Goal: Task Accomplishment & Management: Manage account settings

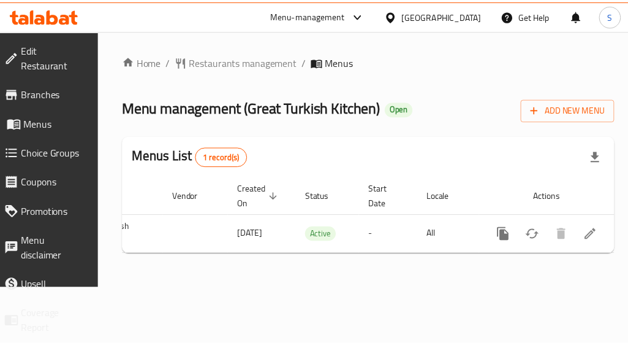
scroll to position [0, 127]
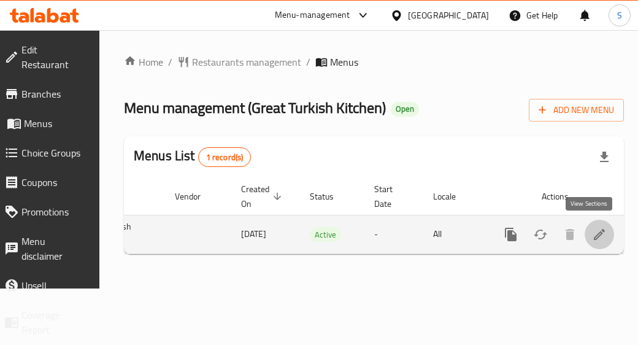
click at [592, 232] on icon "enhanced table" at bounding box center [599, 234] width 15 height 15
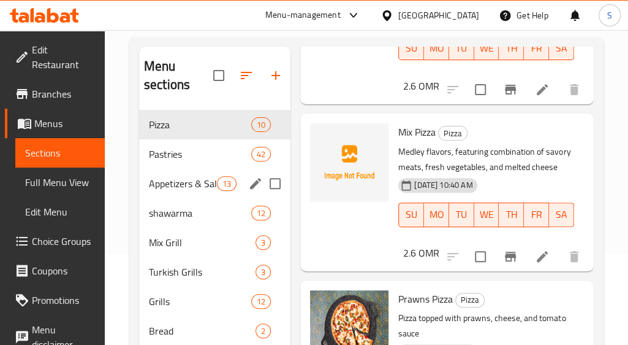
scroll to position [93, 0]
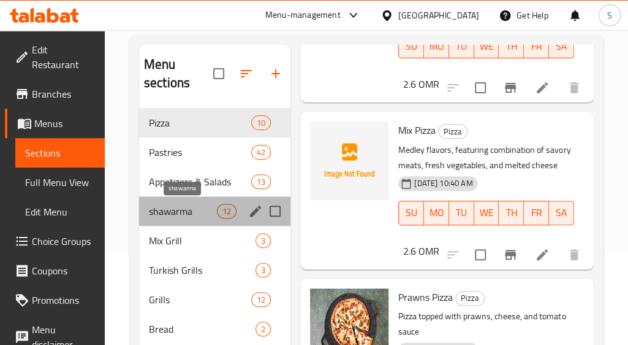
click at [190, 204] on span "shawarma" at bounding box center [183, 211] width 68 height 15
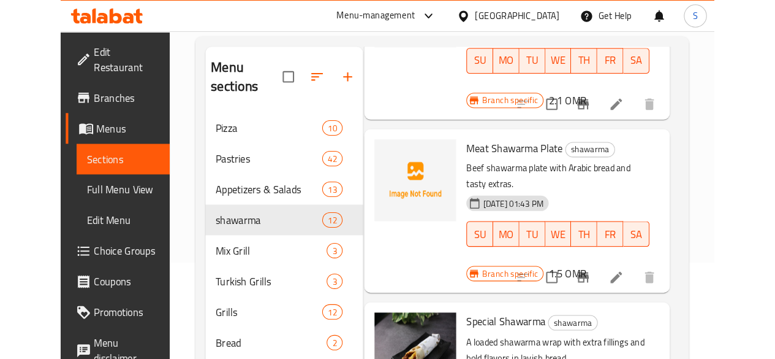
scroll to position [745, 9]
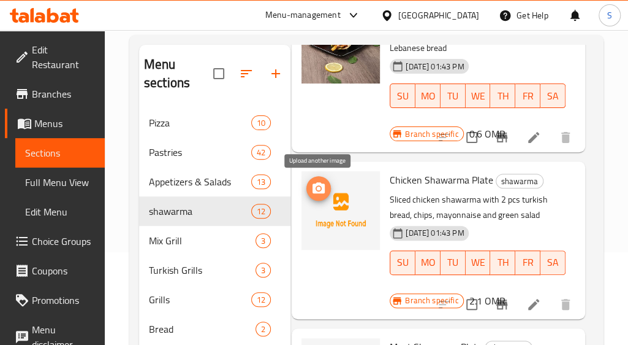
click at [315, 190] on icon "upload picture" at bounding box center [319, 187] width 12 height 11
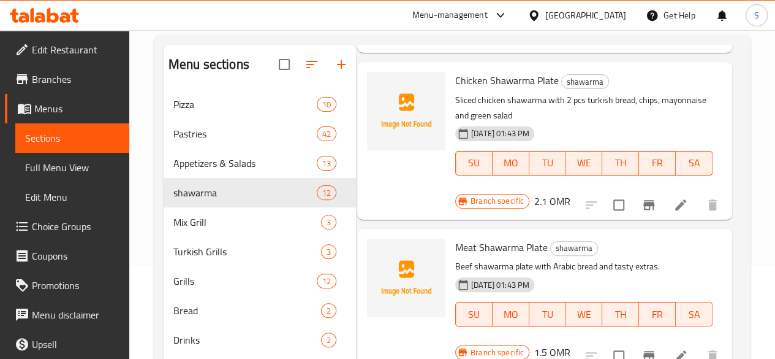
scroll to position [745, 0]
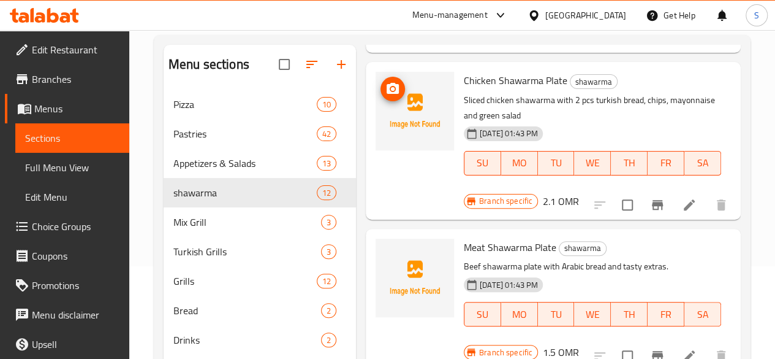
click at [387, 83] on icon "upload picture" at bounding box center [393, 88] width 12 height 11
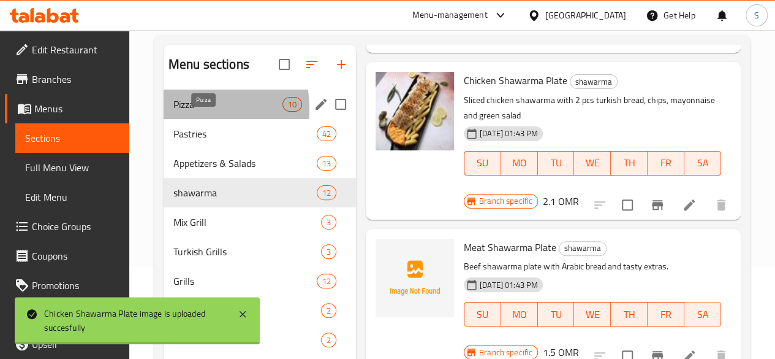
click at [188, 112] on span "Pizza" at bounding box center [227, 104] width 109 height 15
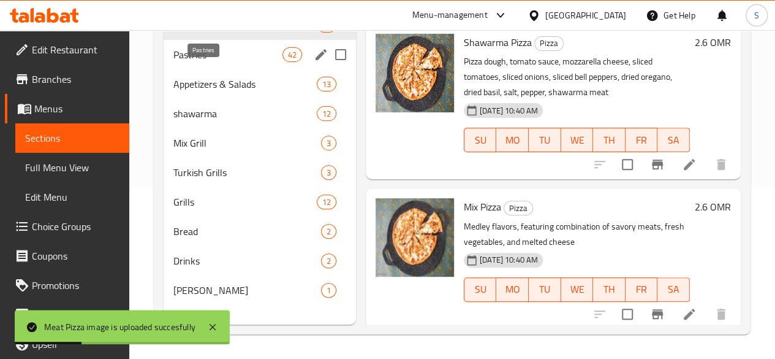
click at [216, 62] on span "Pastries" at bounding box center [227, 54] width 109 height 15
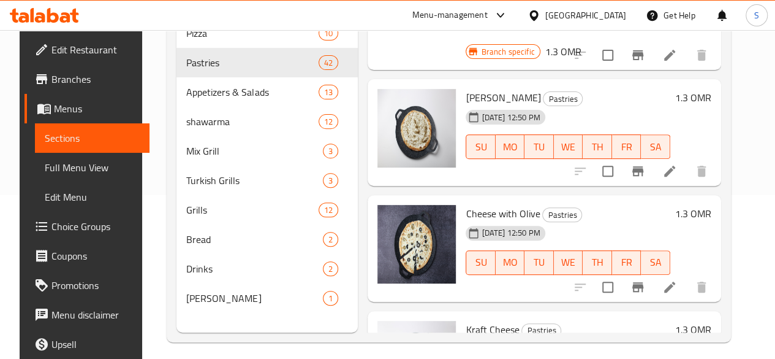
scroll to position [175, 0]
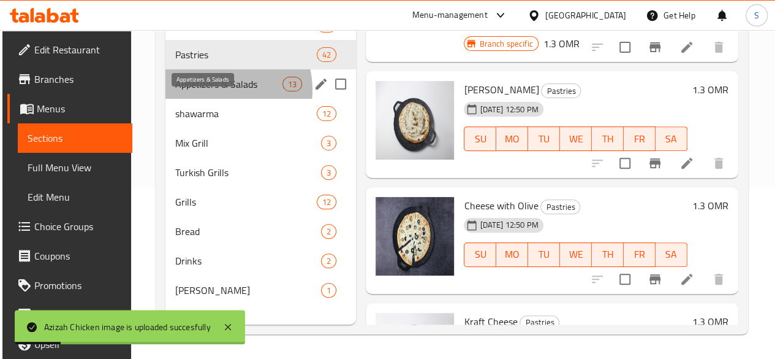
click at [218, 91] on span "Appetizers & Salads" at bounding box center [228, 84] width 107 height 15
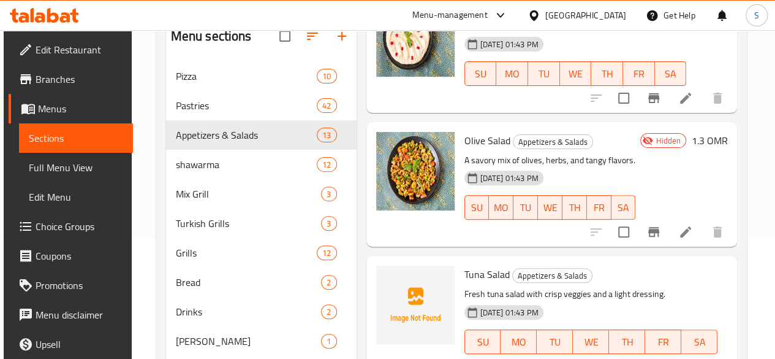
scroll to position [175, 0]
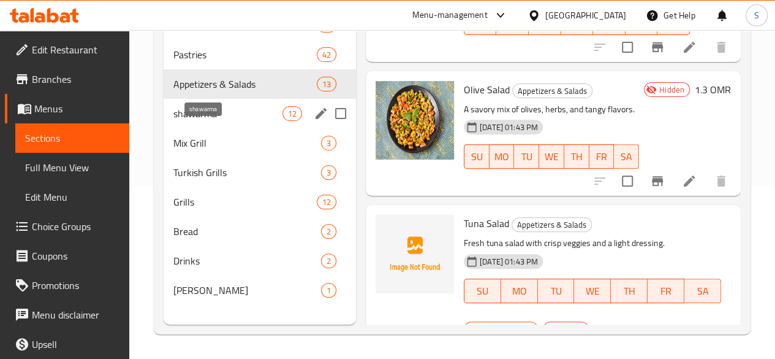
click at [201, 121] on span "shawarma" at bounding box center [227, 113] width 109 height 15
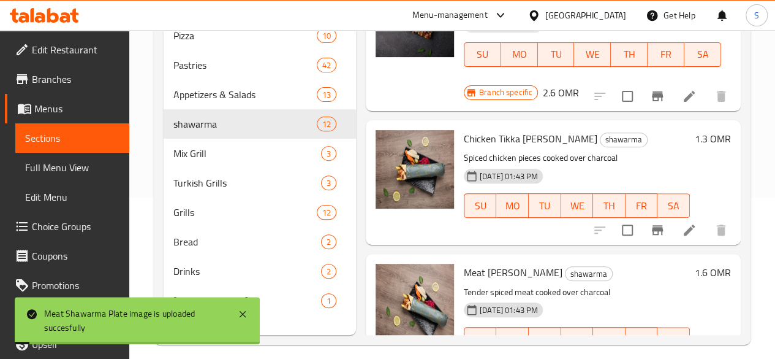
scroll to position [175, 0]
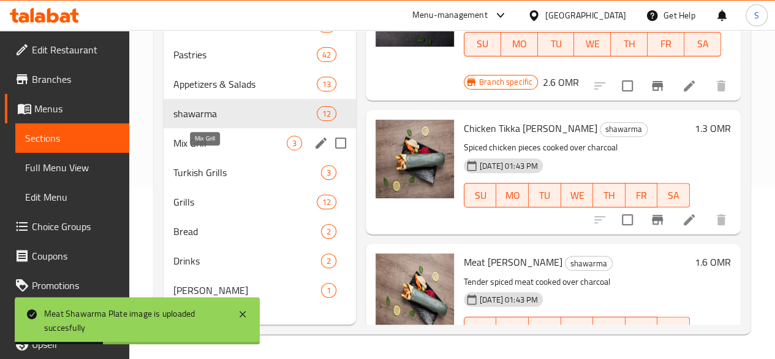
click at [210, 150] on span "Mix Grill" at bounding box center [229, 142] width 113 height 15
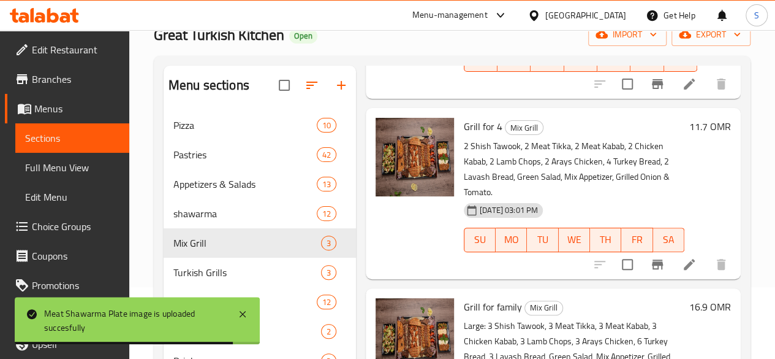
scroll to position [175, 0]
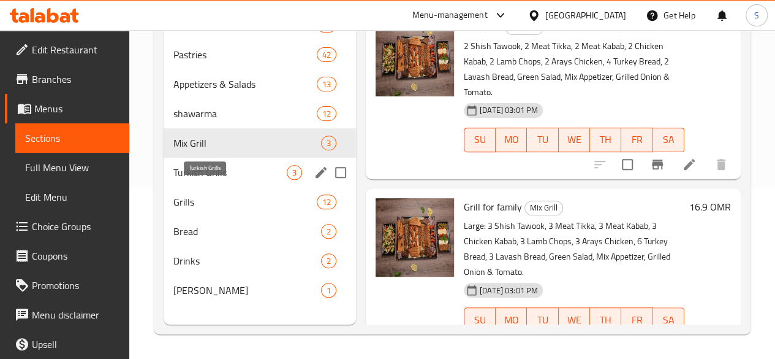
click at [211, 180] on span "Turkish Grills" at bounding box center [229, 172] width 113 height 15
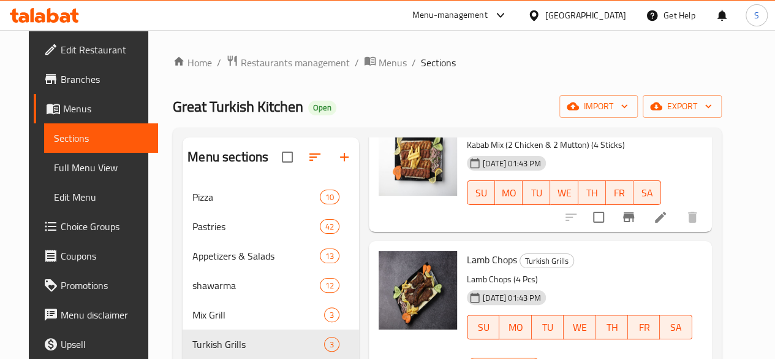
scroll to position [175, 0]
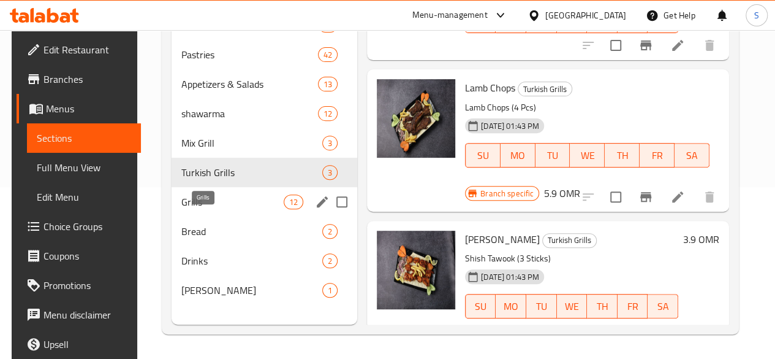
click at [197, 209] on span "Grills" at bounding box center [232, 201] width 102 height 15
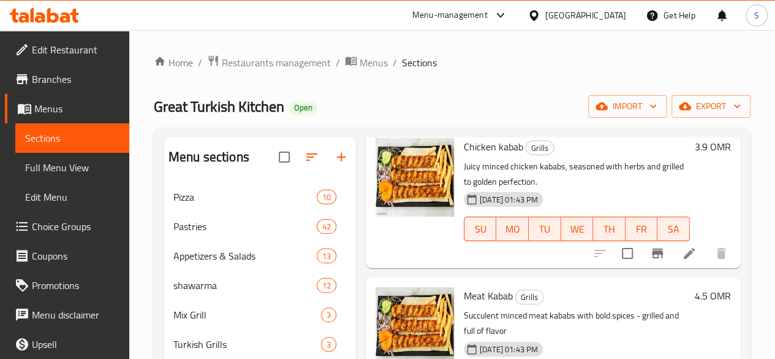
scroll to position [175, 0]
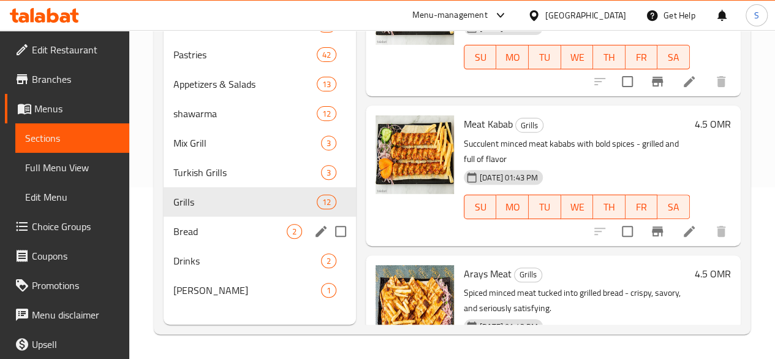
click at [189, 246] on div "Bread 2" at bounding box center [260, 230] width 192 height 29
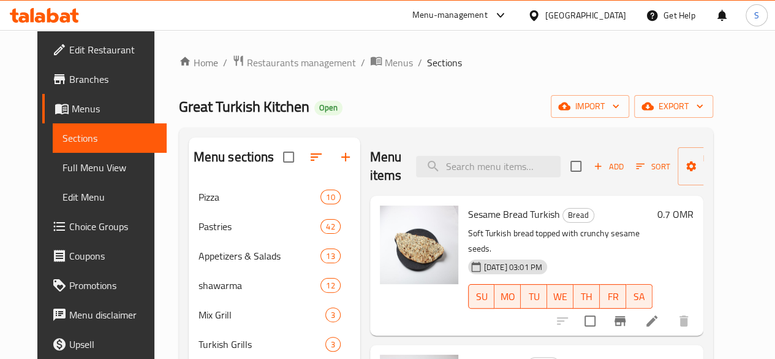
scroll to position [175, 0]
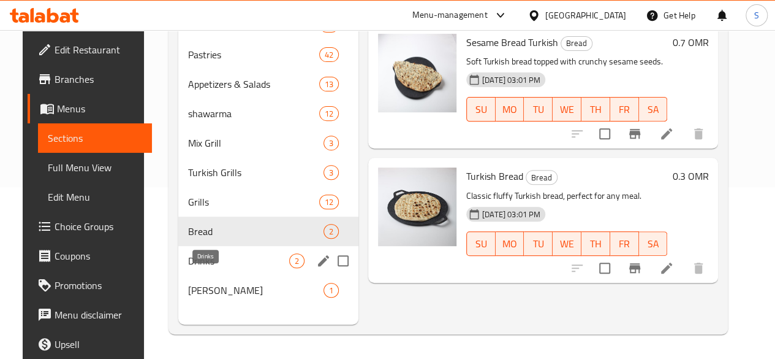
click at [206, 268] on span "Drinks" at bounding box center [238, 260] width 101 height 15
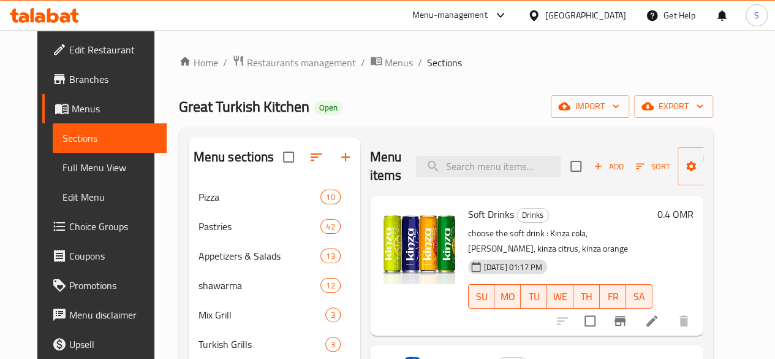
scroll to position [175, 0]
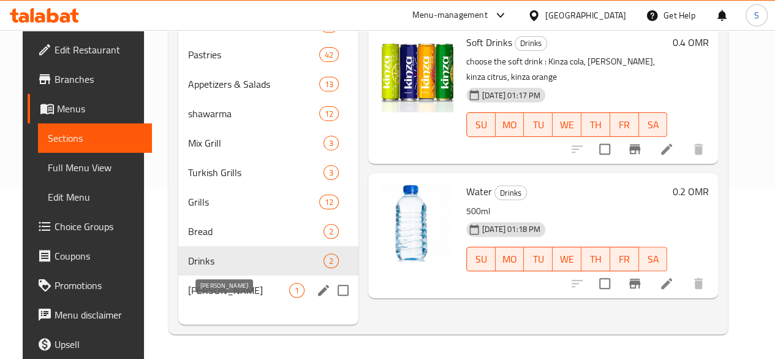
click at [188, 297] on span "[PERSON_NAME]" at bounding box center [238, 290] width 101 height 15
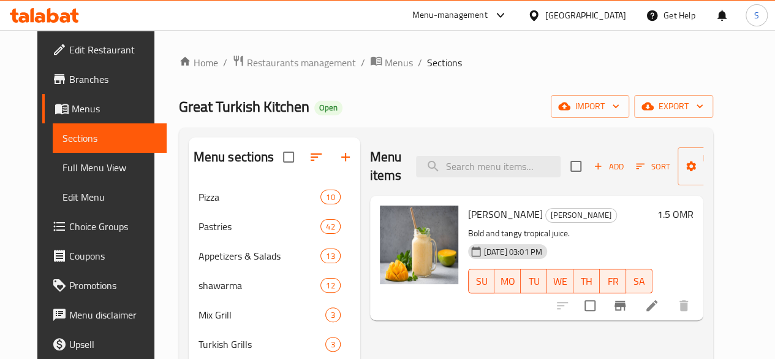
click at [34, 24] on div at bounding box center [44, 15] width 89 height 25
click at [29, 17] on icon at bounding box center [44, 15] width 69 height 15
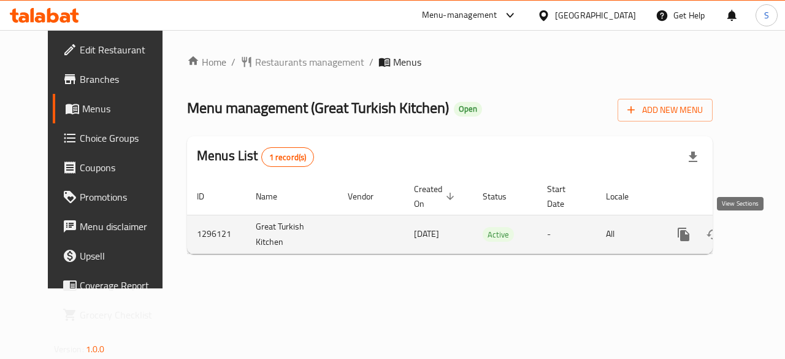
click at [757, 230] on link "enhanced table" at bounding box center [771, 233] width 29 height 29
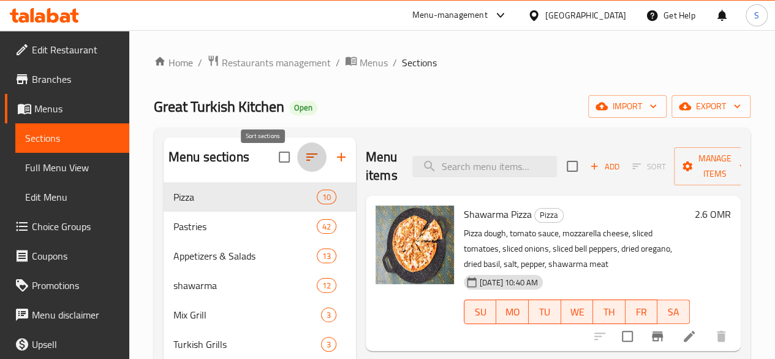
click at [305, 164] on icon "button" at bounding box center [312, 157] width 15 height 15
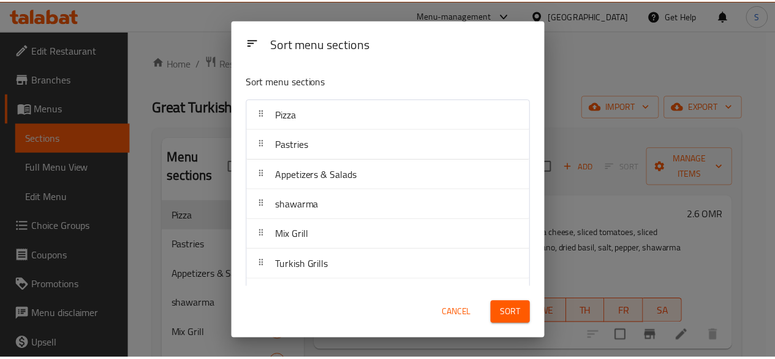
scroll to position [115, 0]
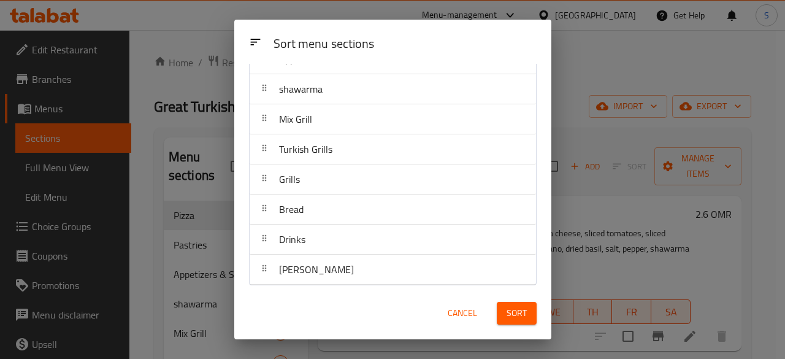
click at [201, 123] on div "Sort menu sections Sort menu sections Pizza Pastries Appetizers & Salads shawar…" at bounding box center [392, 179] width 785 height 359
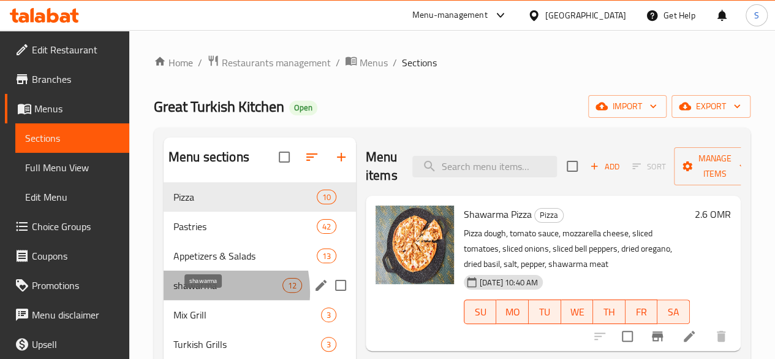
click at [195, 292] on span "shawarma" at bounding box center [227, 285] width 109 height 15
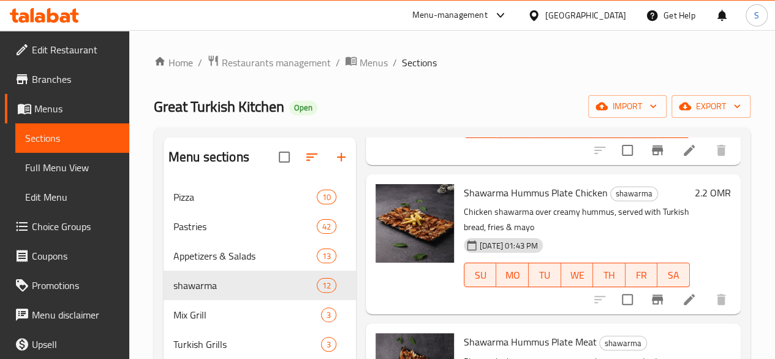
scroll to position [1163, 0]
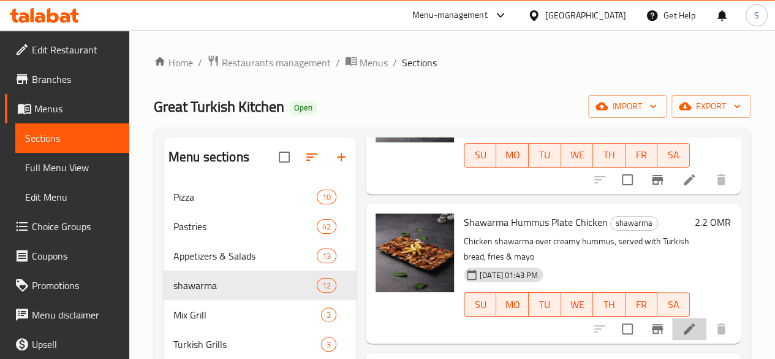
click at [679, 318] on li at bounding box center [689, 329] width 34 height 22
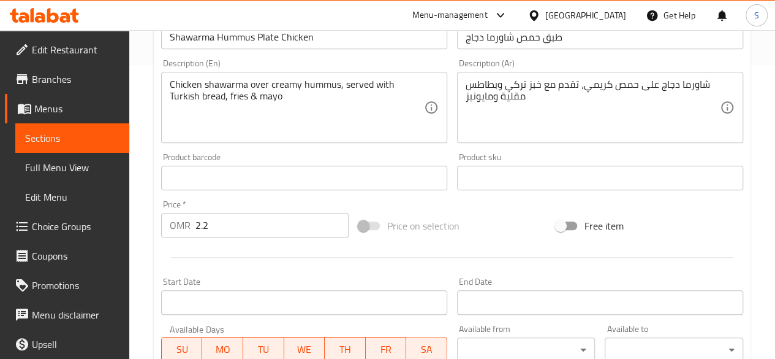
scroll to position [525, 0]
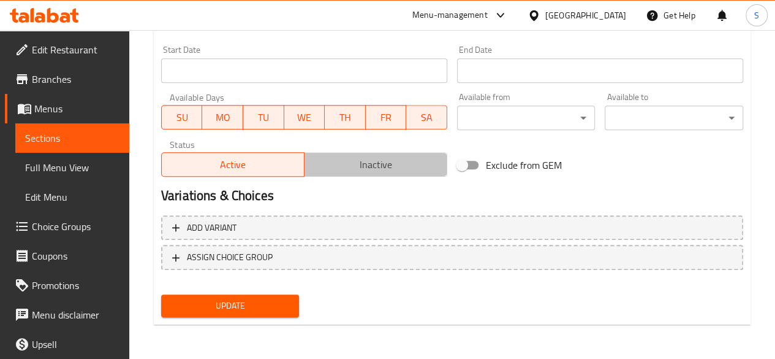
click at [358, 159] on span "Inactive" at bounding box center [376, 165] width 133 height 18
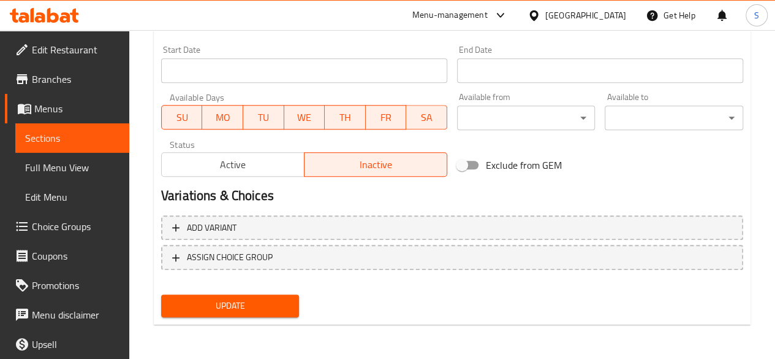
scroll to position [0, 0]
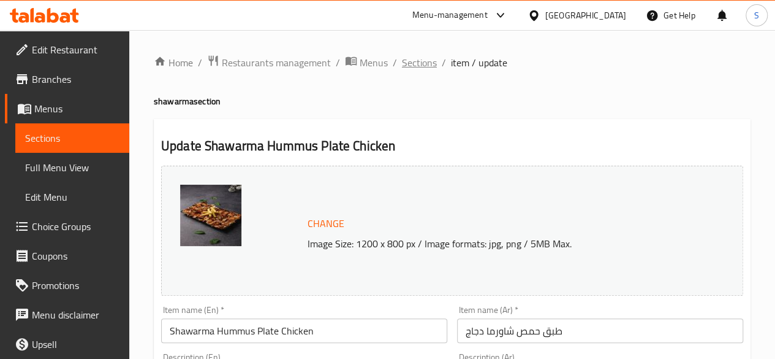
click at [417, 62] on span "Sections" at bounding box center [419, 62] width 35 height 15
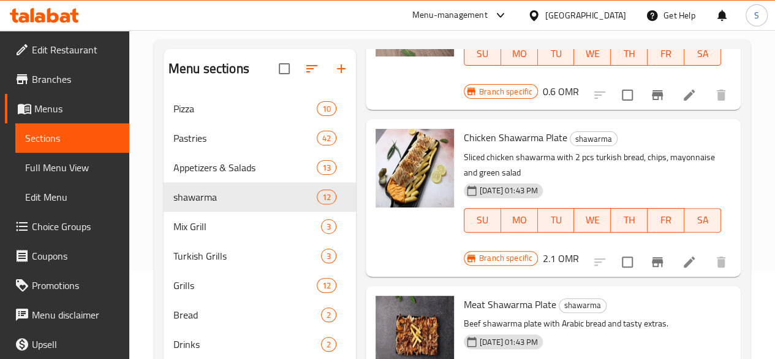
scroll to position [693, 0]
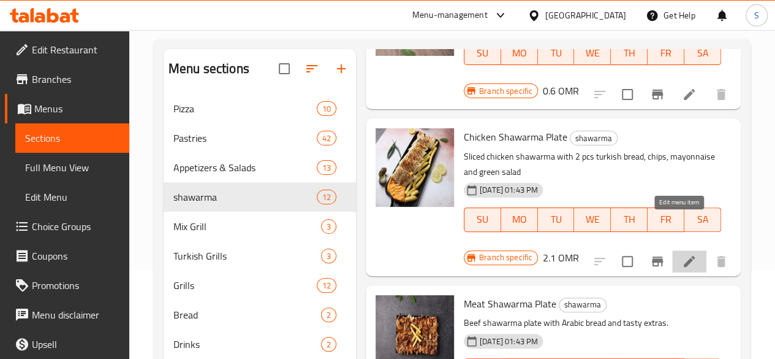
click at [682, 254] on icon at bounding box center [689, 261] width 15 height 15
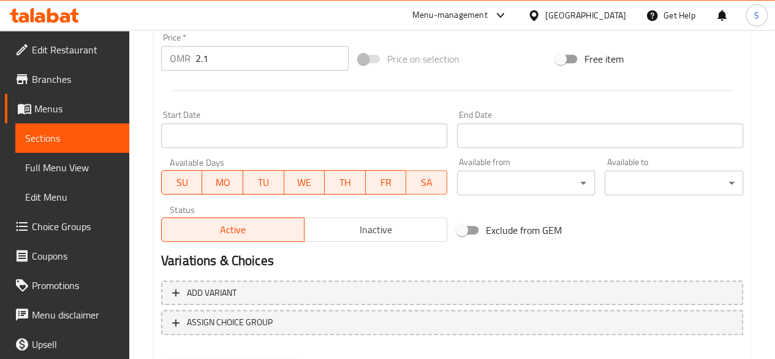
scroll to position [525, 0]
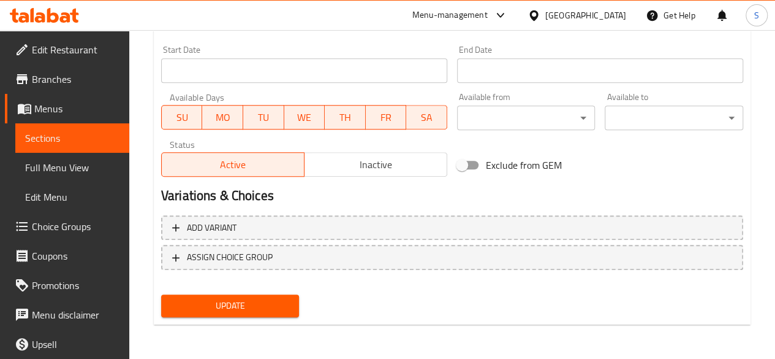
click at [352, 173] on button "Inactive" at bounding box center [375, 164] width 143 height 25
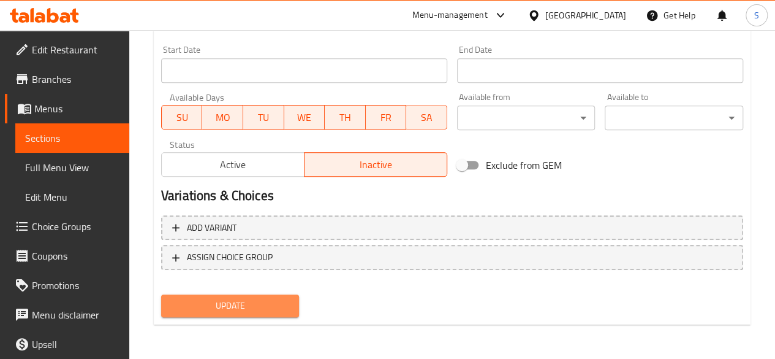
click at [241, 307] on span "Update" at bounding box center [230, 305] width 119 height 15
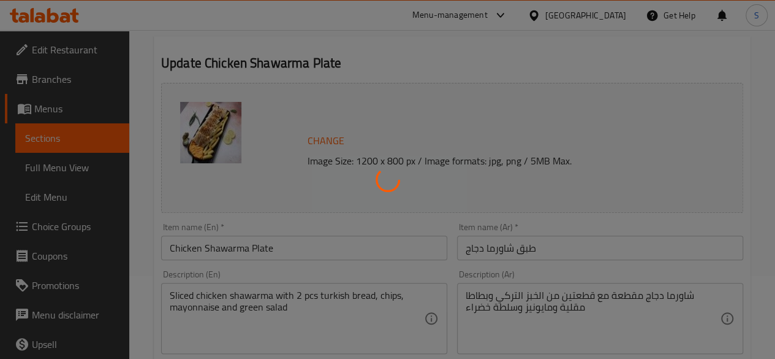
scroll to position [0, 0]
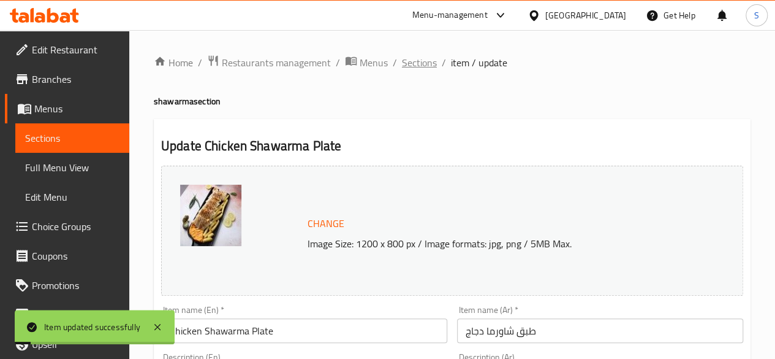
click at [418, 68] on span "Sections" at bounding box center [419, 62] width 35 height 15
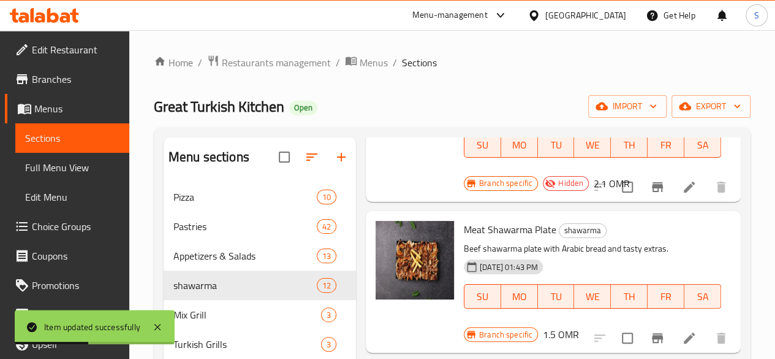
scroll to position [856, 0]
click at [682, 330] on icon at bounding box center [689, 337] width 15 height 15
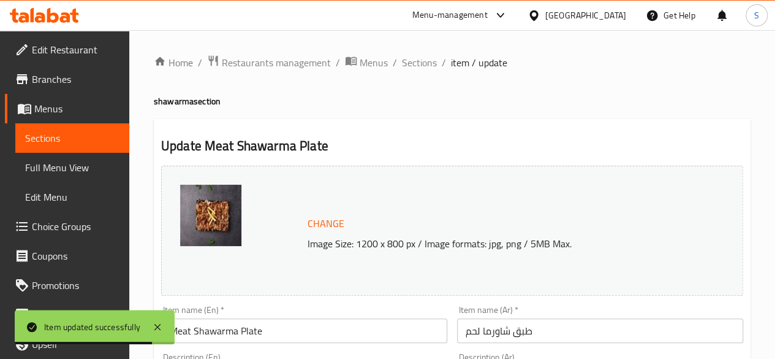
scroll to position [525, 0]
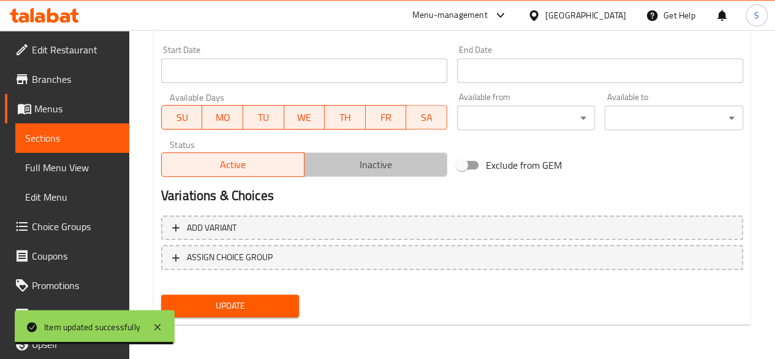
click at [332, 174] on button "Inactive" at bounding box center [375, 164] width 143 height 25
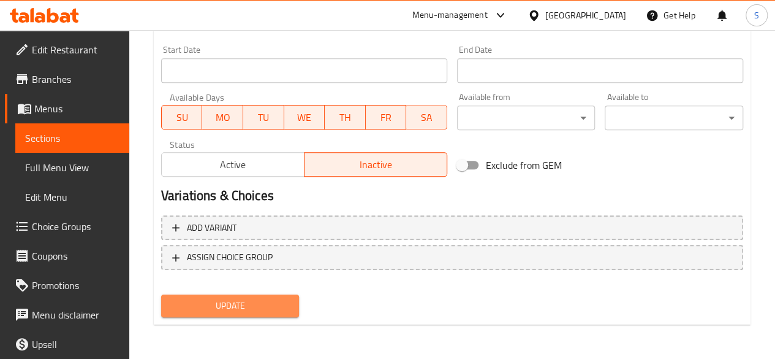
click at [267, 304] on span "Update" at bounding box center [230, 305] width 119 height 15
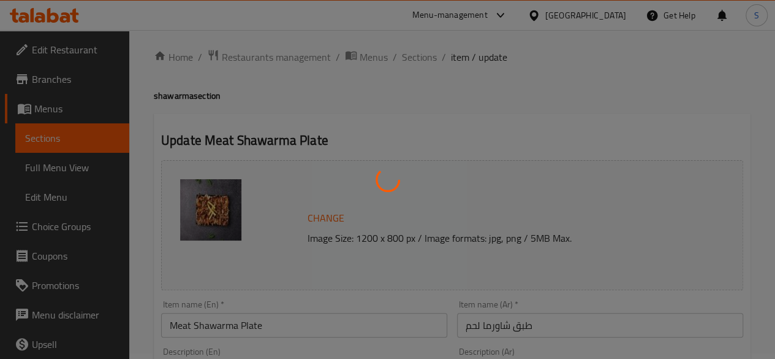
scroll to position [0, 0]
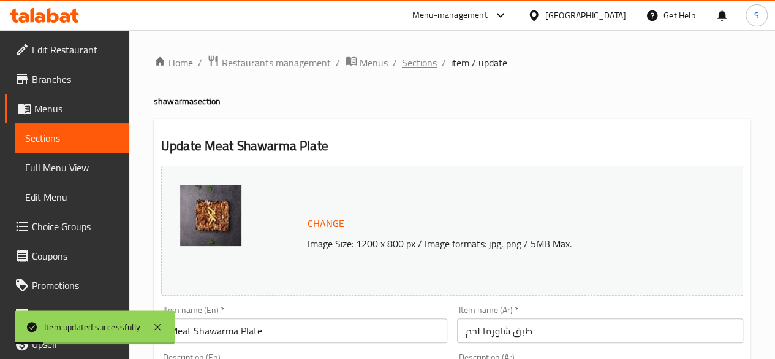
click at [406, 64] on span "Sections" at bounding box center [419, 62] width 35 height 15
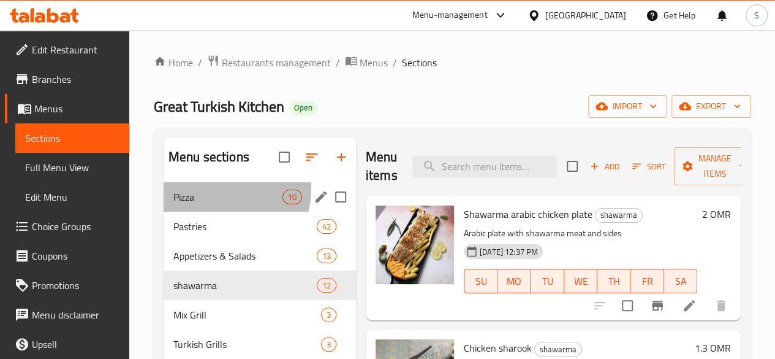
click at [202, 205] on div "Pizza 10" at bounding box center [260, 196] width 192 height 29
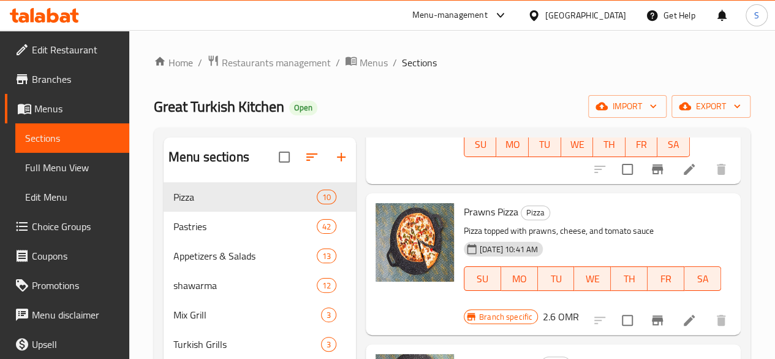
scroll to position [349, 0]
